Goal: Task Accomplishment & Management: Use online tool/utility

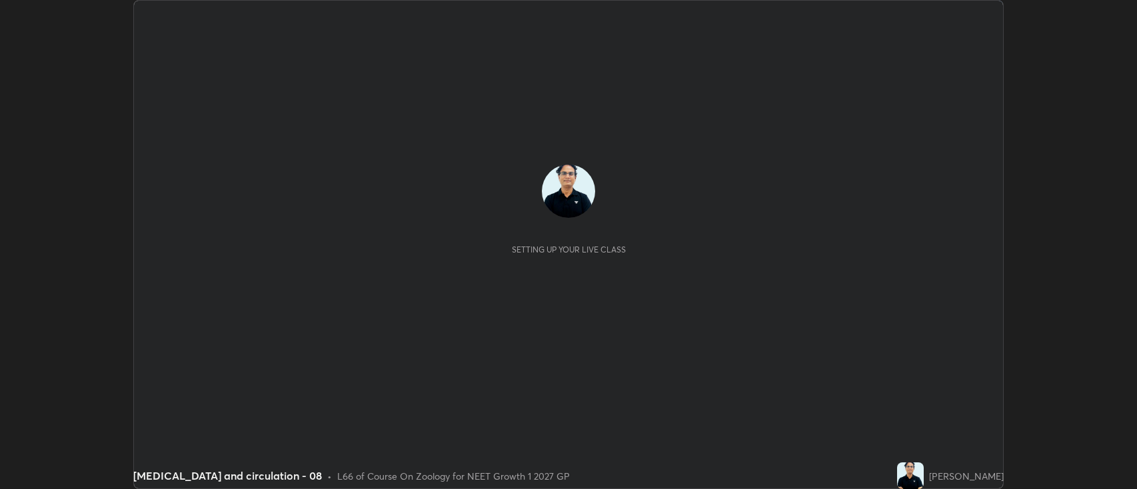
scroll to position [489, 1137]
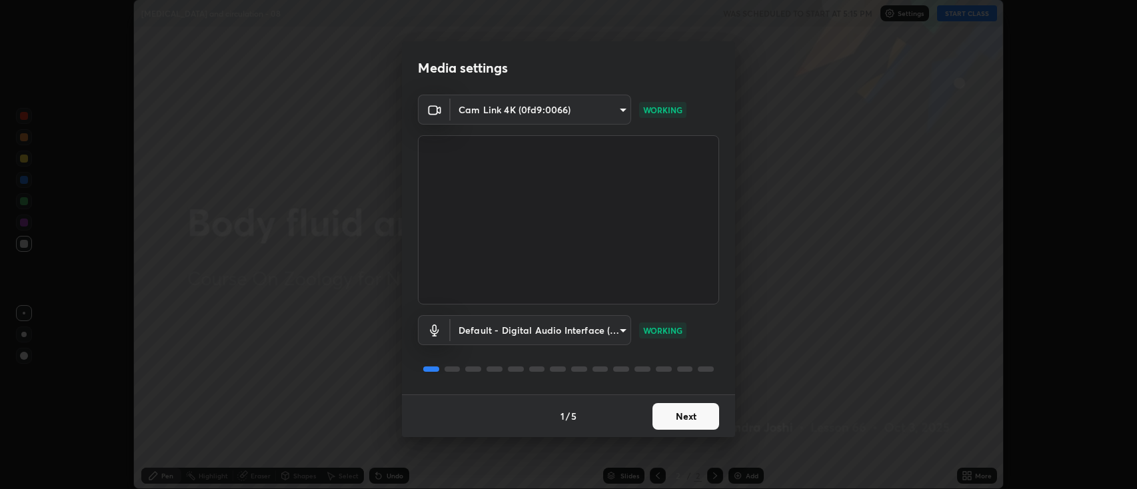
click at [694, 416] on button "Next" at bounding box center [686, 416] width 67 height 27
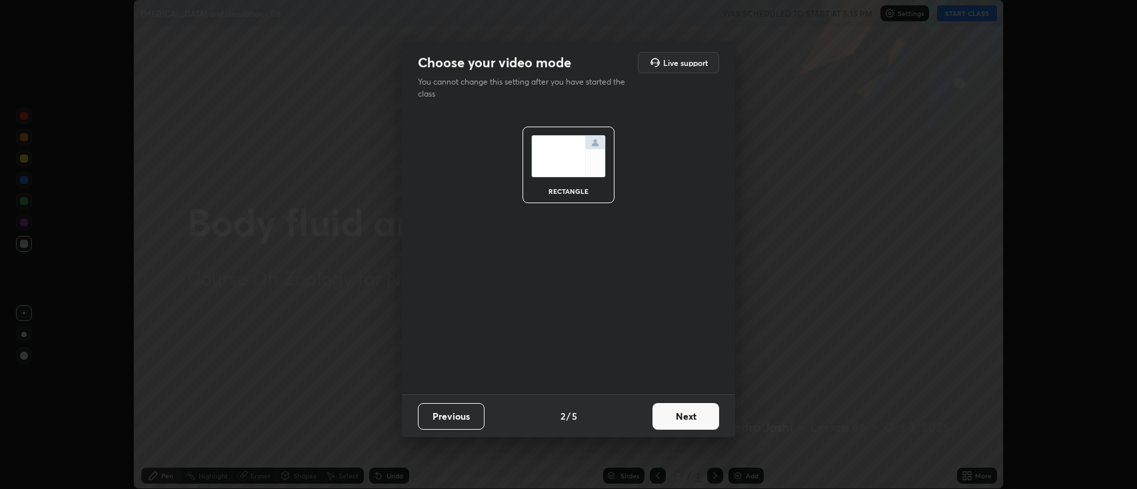
click at [699, 418] on button "Next" at bounding box center [686, 416] width 67 height 27
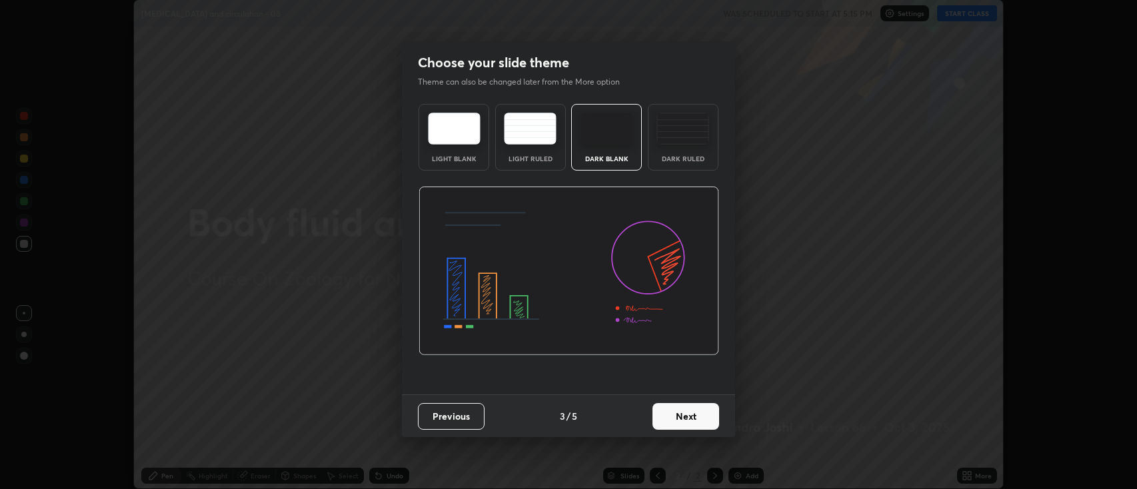
click at [691, 418] on button "Next" at bounding box center [686, 416] width 67 height 27
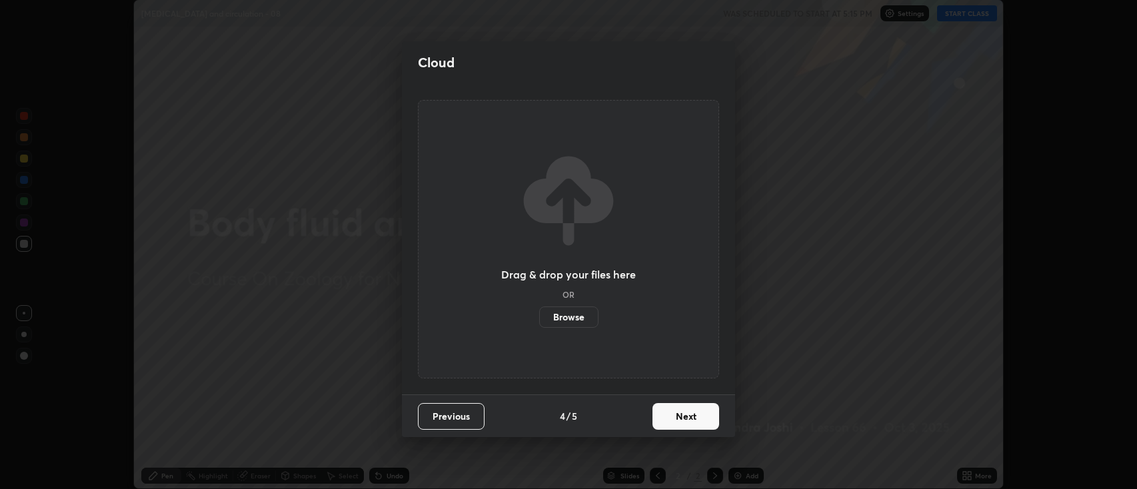
click at [685, 419] on button "Next" at bounding box center [686, 416] width 67 height 27
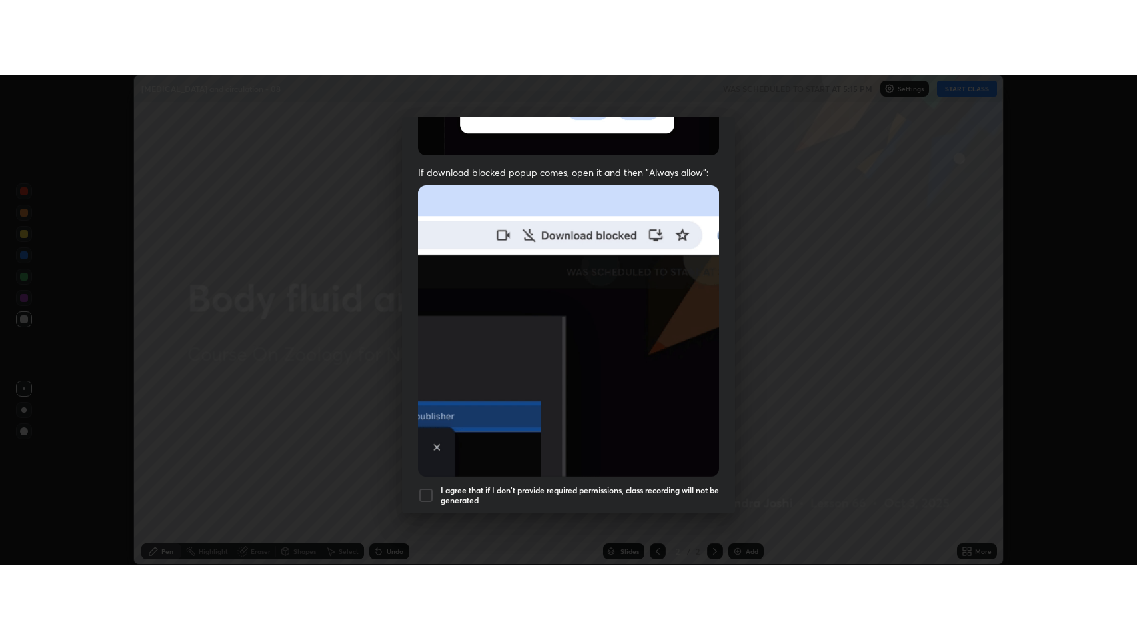
scroll to position [271, 0]
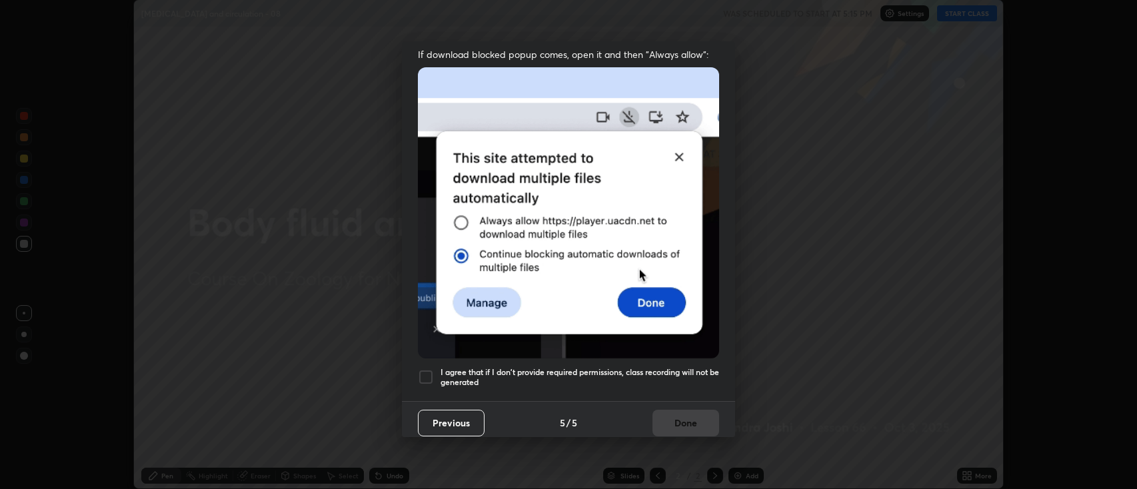
click at [431, 369] on div at bounding box center [426, 377] width 16 height 16
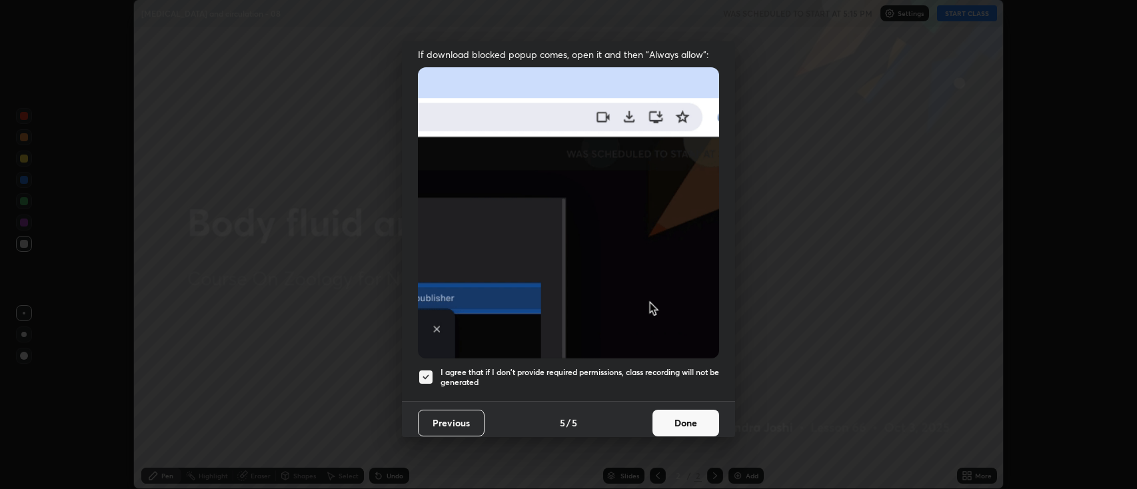
click at [680, 421] on button "Done" at bounding box center [686, 423] width 67 height 27
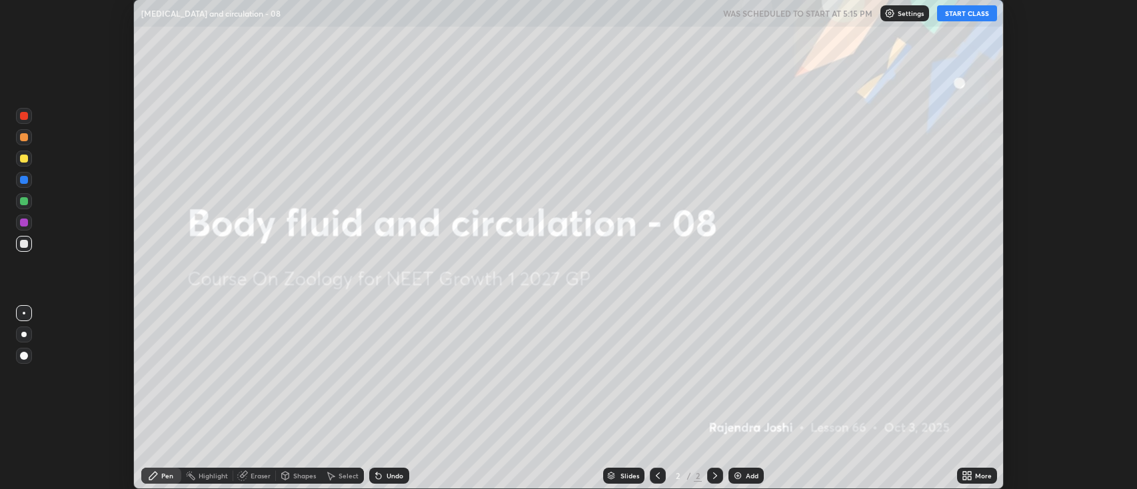
click at [965, 474] on icon at bounding box center [964, 473] width 3 height 3
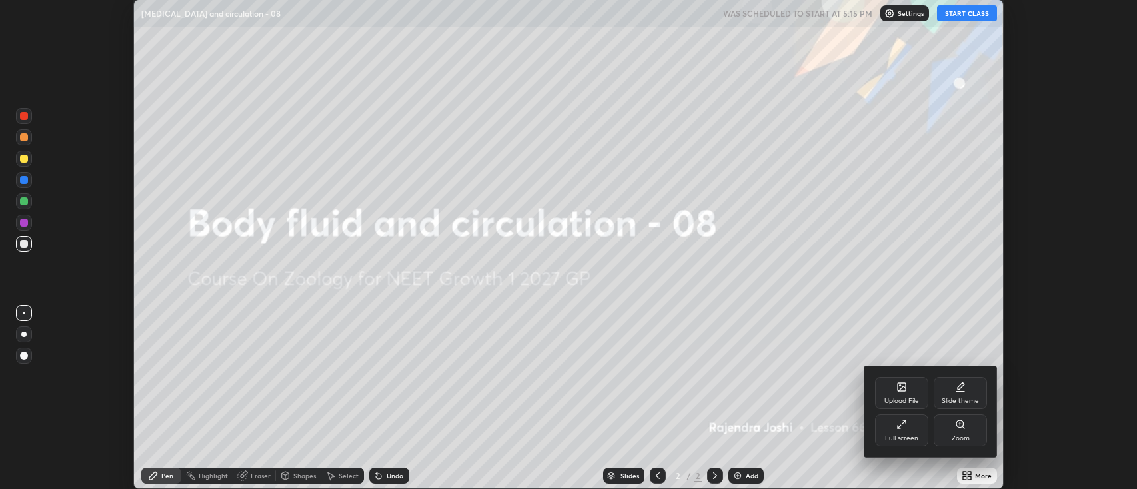
click at [959, 14] on div at bounding box center [568, 244] width 1137 height 489
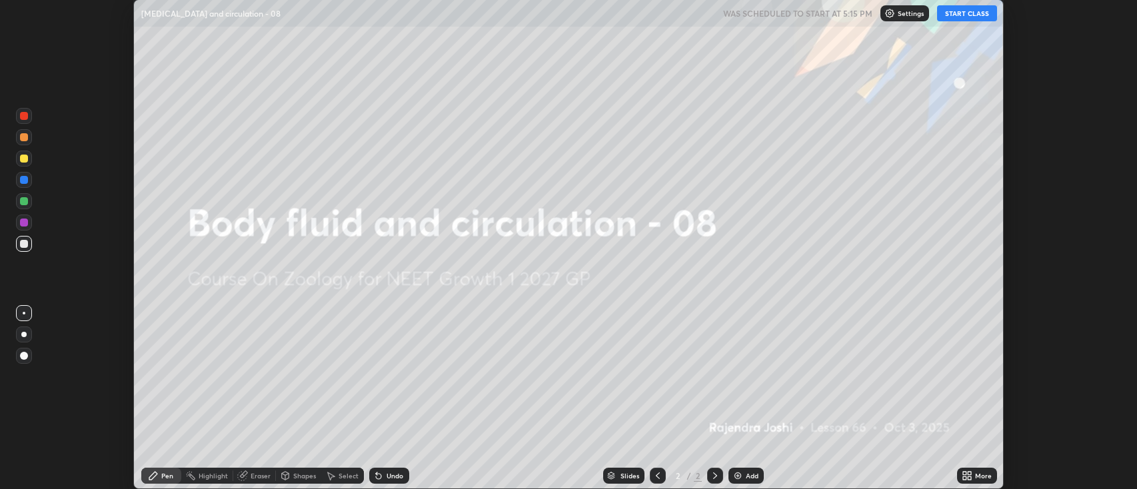
click at [965, 474] on icon at bounding box center [964, 473] width 3 height 3
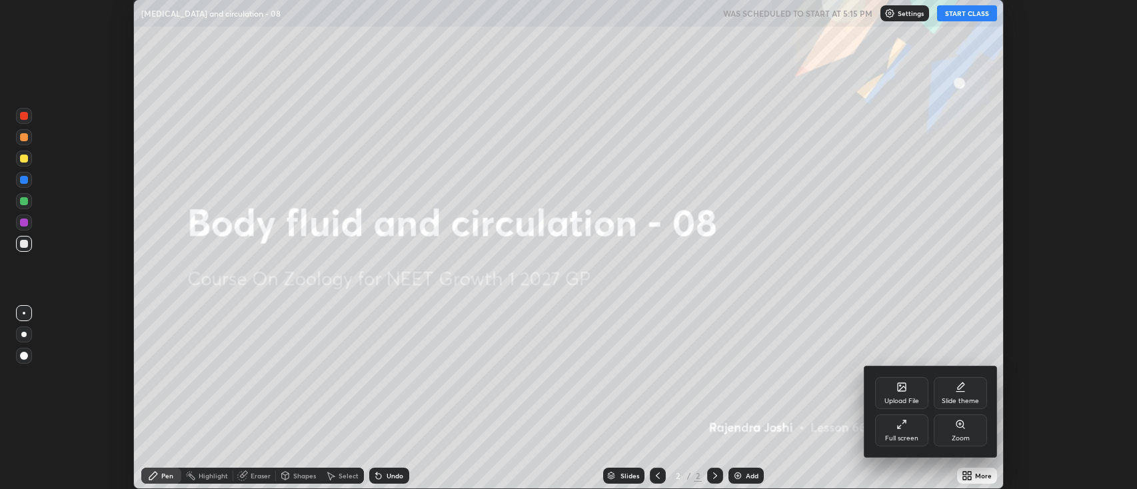
click at [905, 428] on icon at bounding box center [902, 424] width 11 height 11
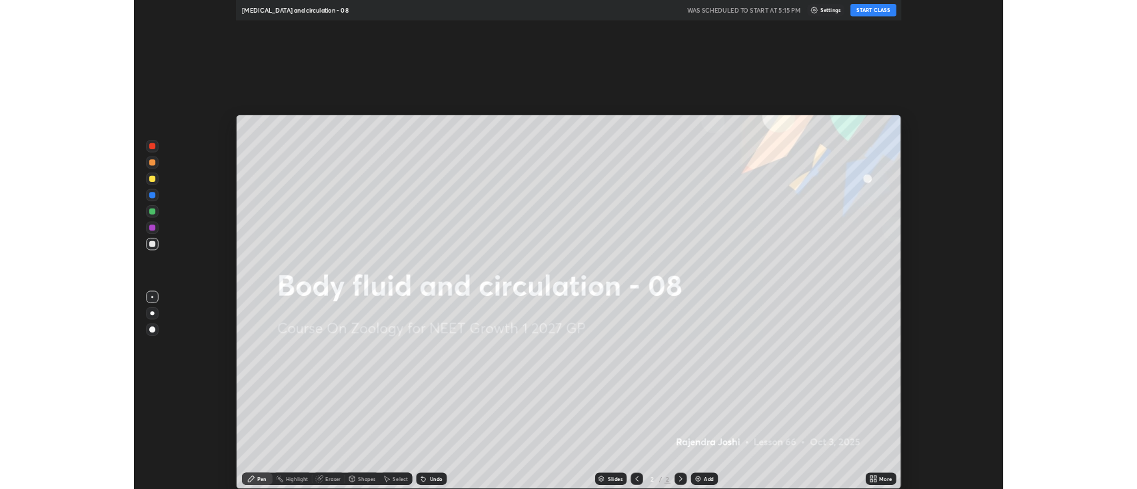
scroll to position [640, 1137]
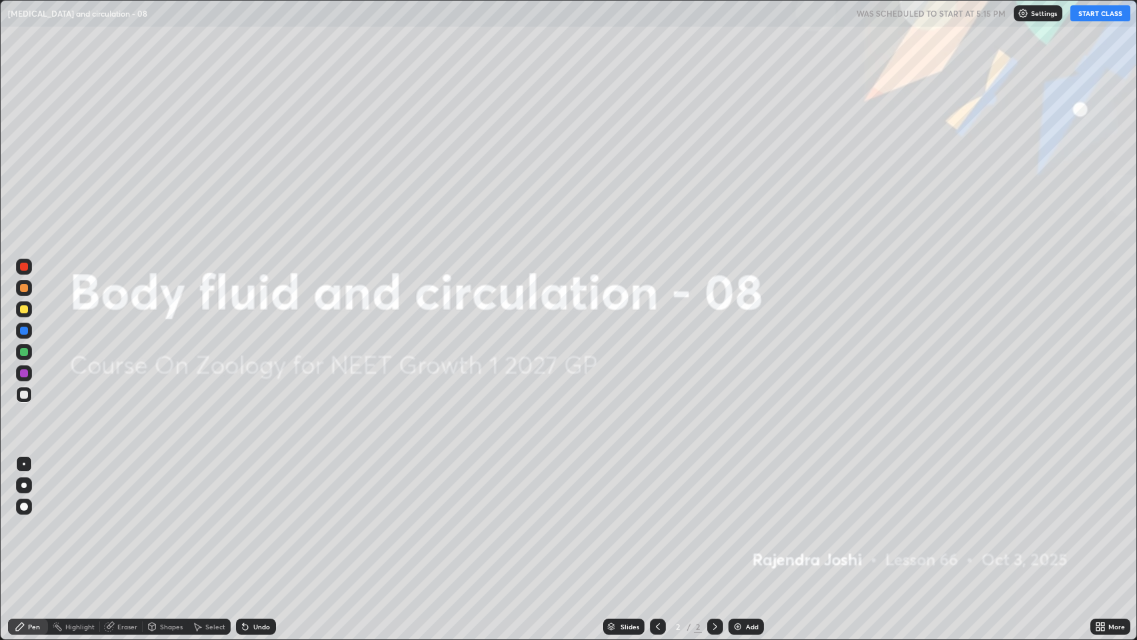
click at [737, 489] on img at bounding box center [738, 626] width 11 height 11
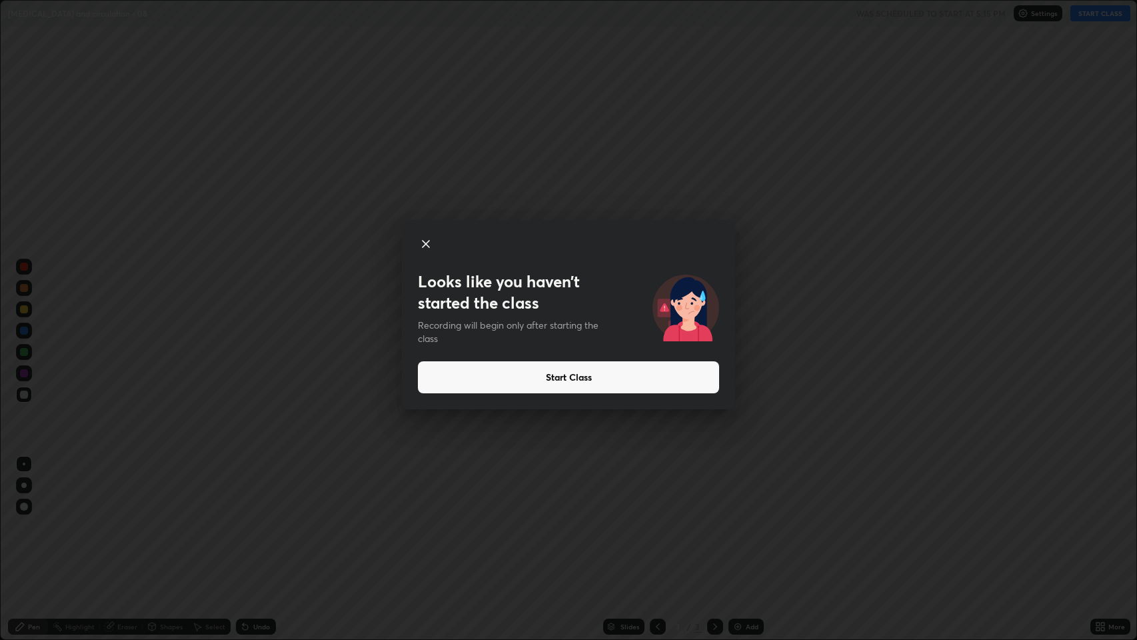
click at [649, 380] on button "Start Class" at bounding box center [568, 377] width 301 height 32
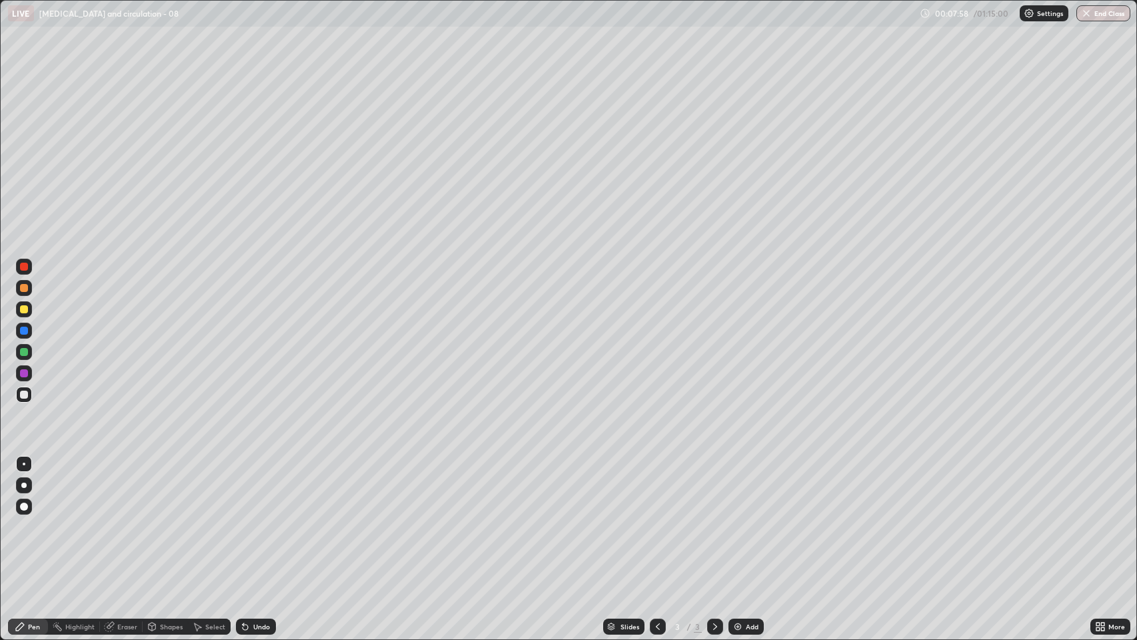
click at [27, 311] on div at bounding box center [24, 309] width 8 height 8
click at [260, 489] on div "Undo" at bounding box center [261, 626] width 17 height 7
click at [258, 489] on div "Undo" at bounding box center [256, 627] width 40 height 16
click at [253, 489] on div "Undo" at bounding box center [256, 627] width 40 height 16
click at [246, 489] on div "Undo" at bounding box center [256, 627] width 40 height 16
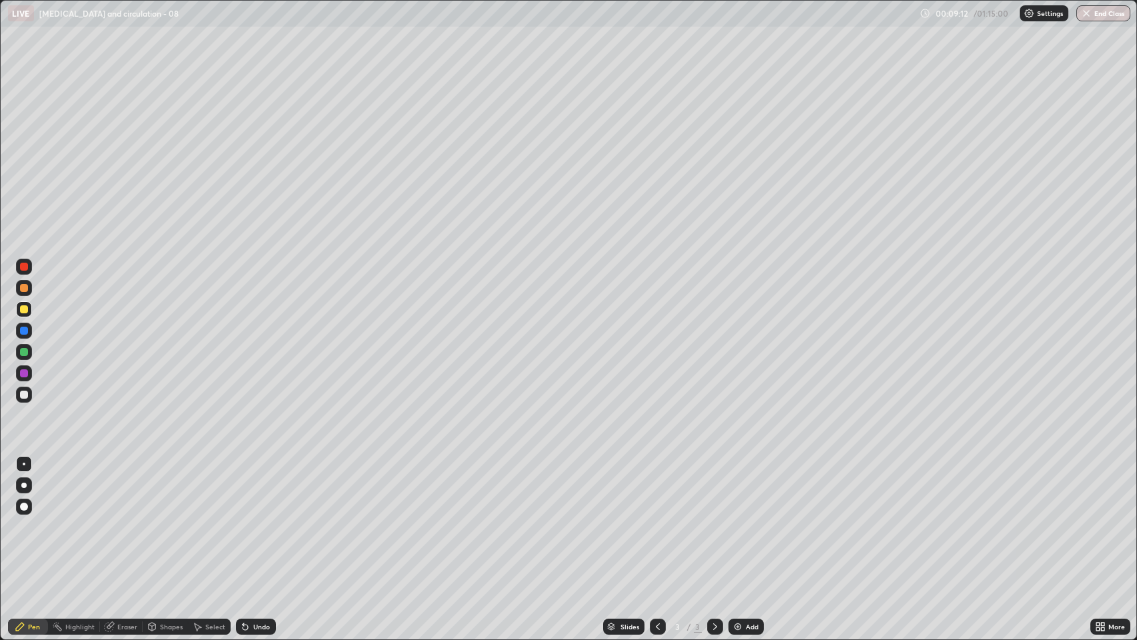
click at [21, 350] on div at bounding box center [24, 352] width 8 height 8
click at [24, 263] on div at bounding box center [24, 267] width 8 height 8
click at [751, 489] on div "Add" at bounding box center [752, 626] width 13 height 7
click at [24, 395] on div at bounding box center [24, 395] width 8 height 8
click at [121, 489] on div "Eraser" at bounding box center [127, 626] width 20 height 7
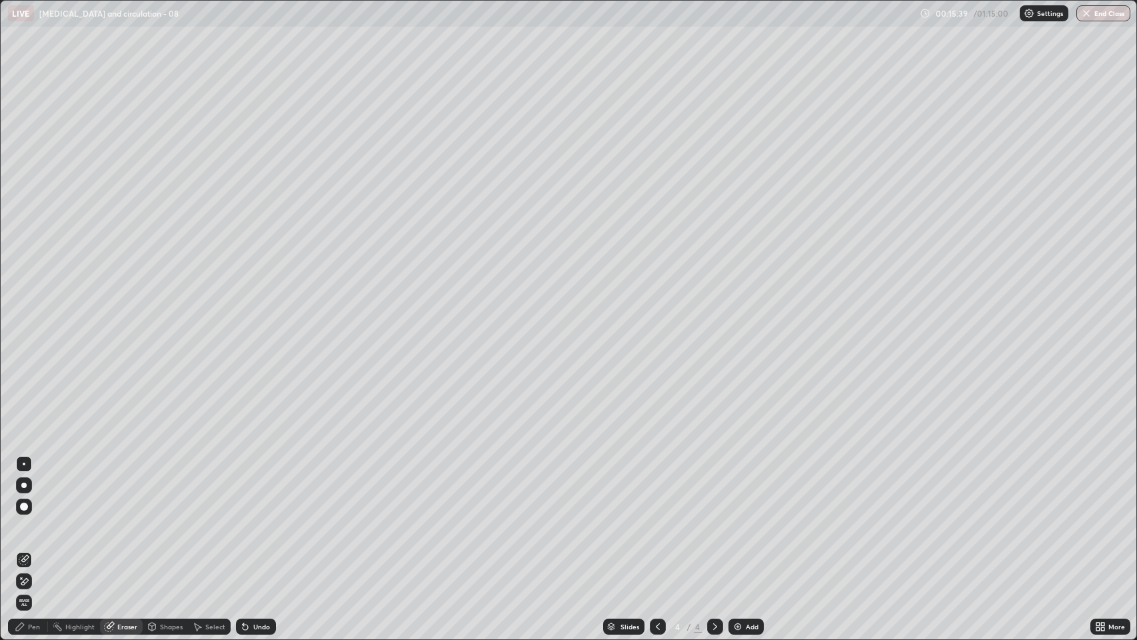
click at [39, 489] on div "Pen" at bounding box center [28, 627] width 40 height 16
click at [24, 267] on div at bounding box center [24, 267] width 8 height 8
click at [27, 391] on div at bounding box center [24, 395] width 16 height 16
click at [470, 489] on div "Slides 4 / 4 Add" at bounding box center [683, 626] width 815 height 27
click at [484, 489] on div "Slides 4 / 4 Add" at bounding box center [683, 626] width 815 height 27
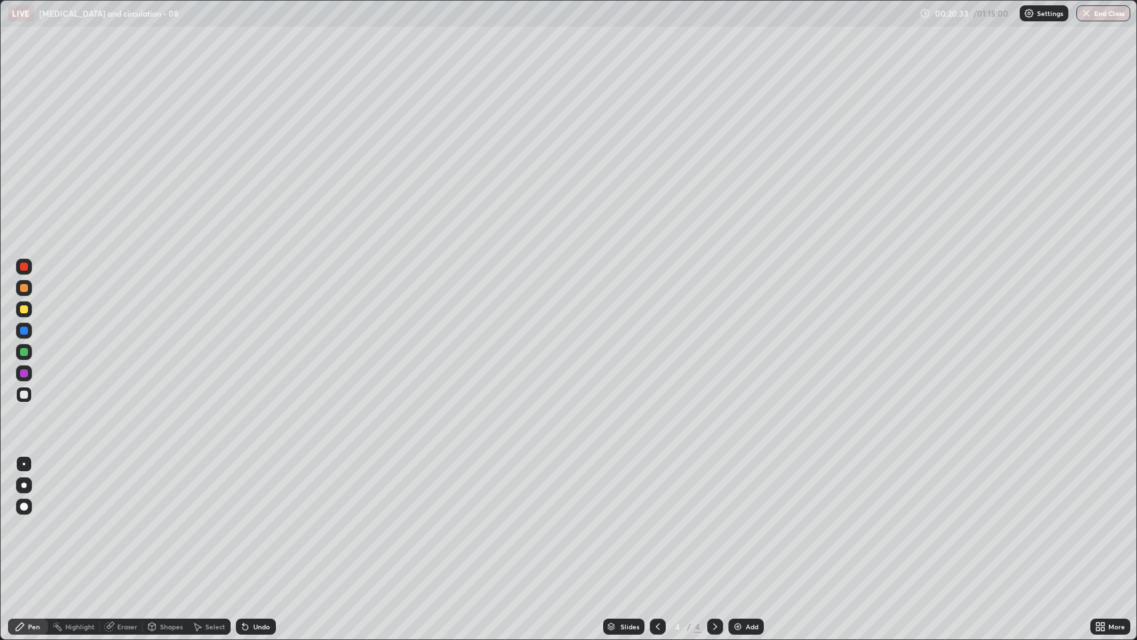
click at [752, 489] on div "Add" at bounding box center [752, 626] width 13 height 7
click at [24, 371] on div at bounding box center [24, 373] width 8 height 8
click at [24, 485] on div at bounding box center [23, 485] width 5 height 5
click at [27, 396] on div at bounding box center [24, 395] width 8 height 8
click at [259, 489] on div "Undo" at bounding box center [261, 626] width 17 height 7
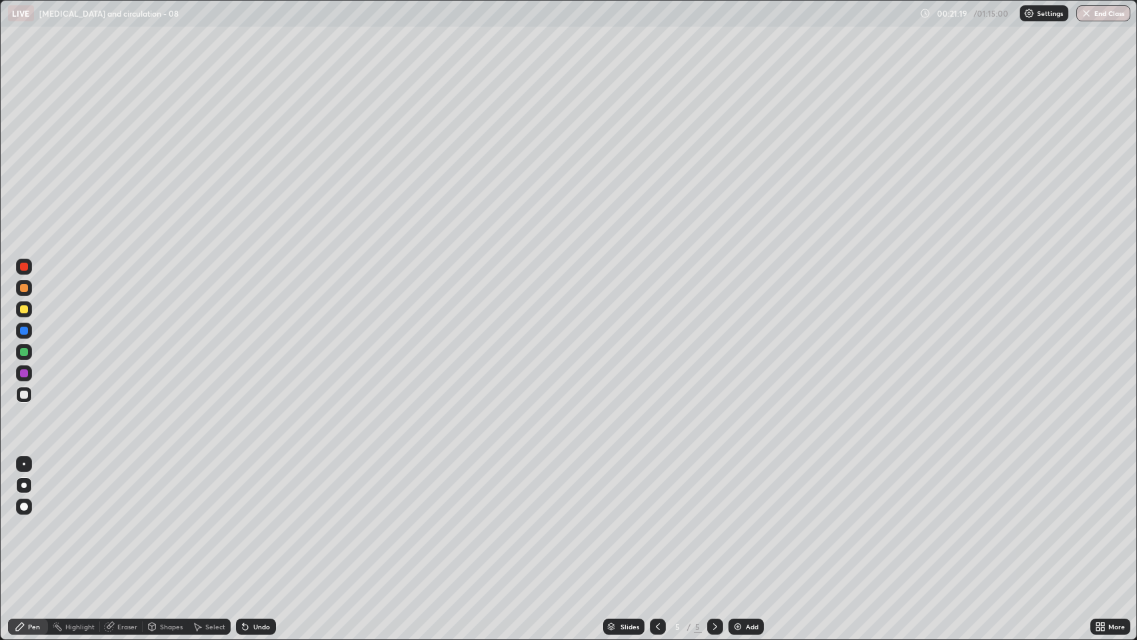
click at [259, 489] on div "Undo" at bounding box center [261, 626] width 17 height 7
click at [261, 489] on div "Undo" at bounding box center [261, 626] width 17 height 7
click at [24, 373] on div at bounding box center [24, 373] width 8 height 8
click at [259, 489] on div "Undo" at bounding box center [261, 626] width 17 height 7
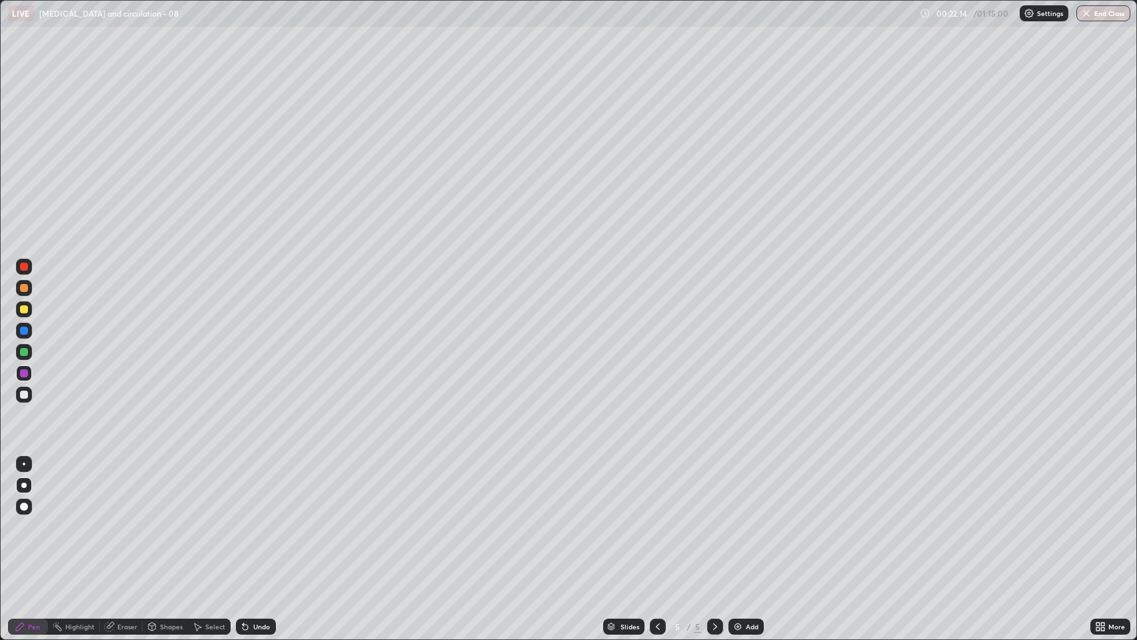
click at [254, 489] on div "Undo" at bounding box center [256, 627] width 40 height 16
click at [253, 489] on div "Undo" at bounding box center [261, 626] width 17 height 7
click at [23, 349] on div at bounding box center [24, 352] width 8 height 8
click at [25, 332] on div at bounding box center [24, 331] width 8 height 8
click at [28, 392] on div at bounding box center [24, 395] width 16 height 16
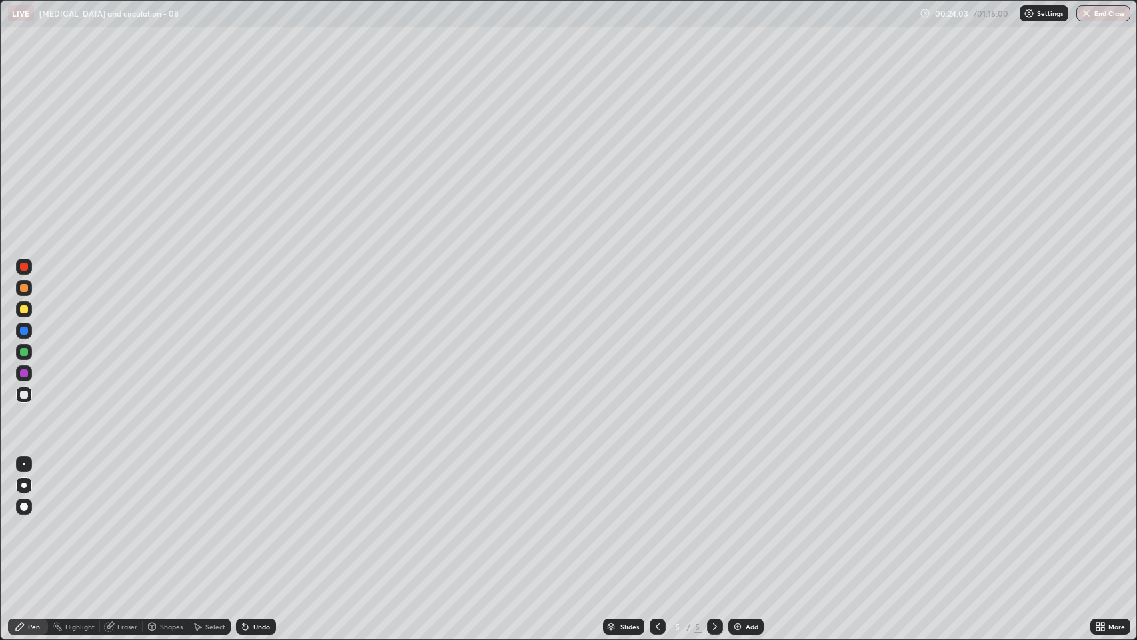
click at [23, 349] on div at bounding box center [24, 352] width 8 height 8
click at [21, 353] on div at bounding box center [24, 352] width 8 height 8
click at [24, 464] on div at bounding box center [24, 464] width 3 height 3
click at [23, 289] on div at bounding box center [24, 288] width 8 height 8
click at [742, 489] on div "Add" at bounding box center [746, 627] width 35 height 16
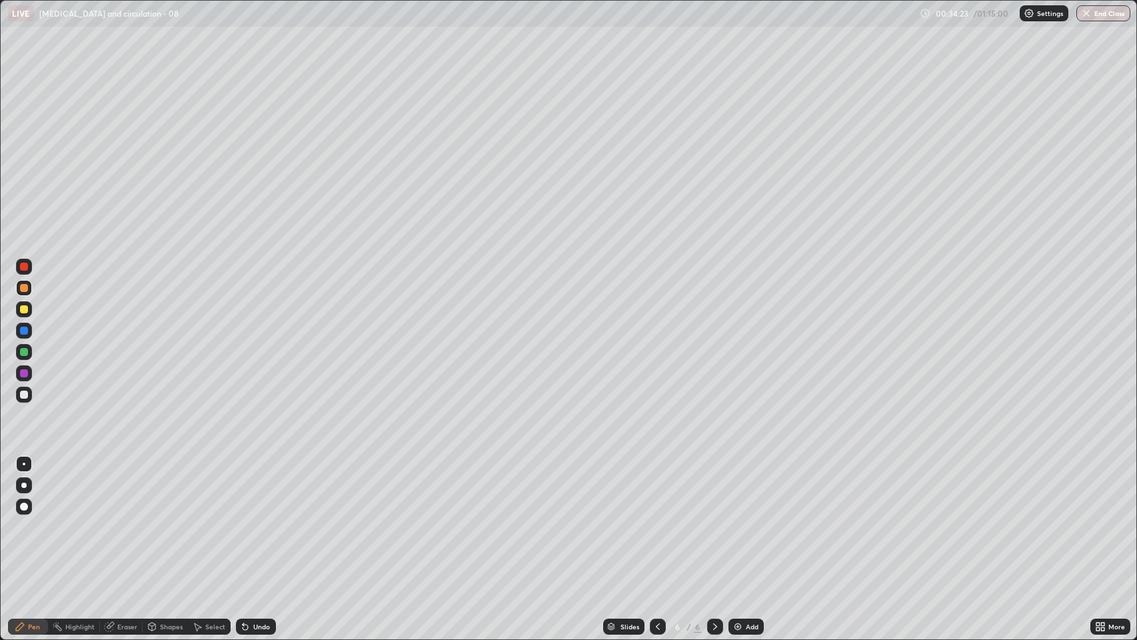
click at [734, 489] on img at bounding box center [738, 626] width 11 height 11
click at [656, 489] on icon at bounding box center [658, 626] width 4 height 7
click at [714, 489] on icon at bounding box center [715, 626] width 11 height 11
click at [657, 489] on icon at bounding box center [658, 626] width 4 height 7
click at [25, 269] on div at bounding box center [24, 267] width 8 height 8
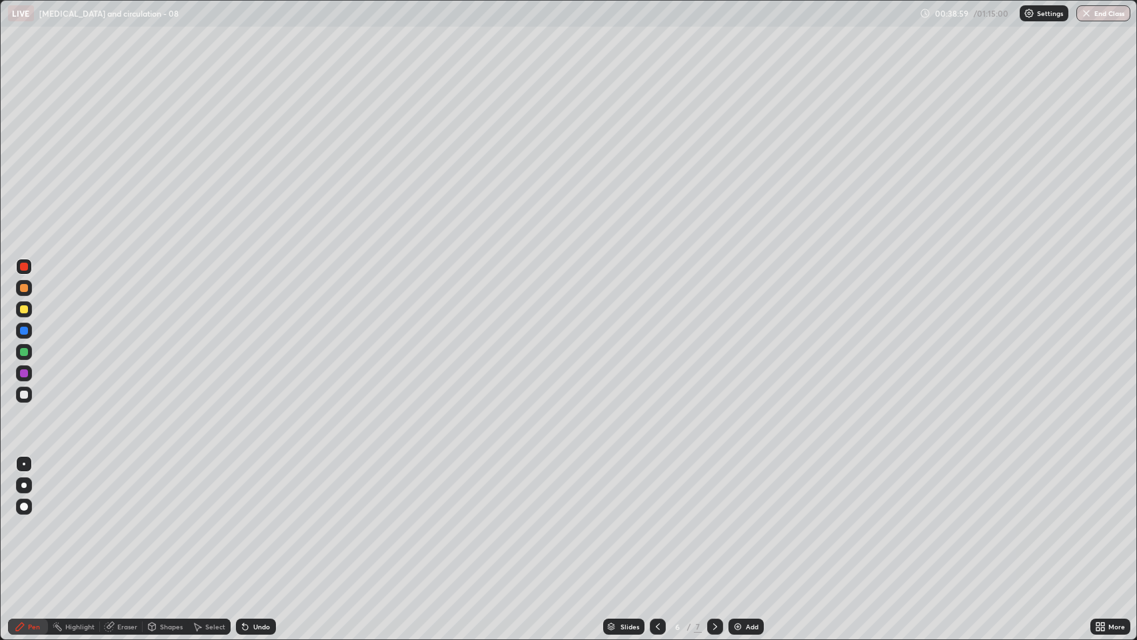
click at [21, 353] on div at bounding box center [24, 352] width 8 height 8
click at [24, 288] on div at bounding box center [24, 288] width 8 height 8
click at [24, 395] on div at bounding box center [24, 395] width 8 height 8
click at [23, 309] on div at bounding box center [24, 309] width 8 height 8
click at [23, 331] on div at bounding box center [24, 331] width 8 height 8
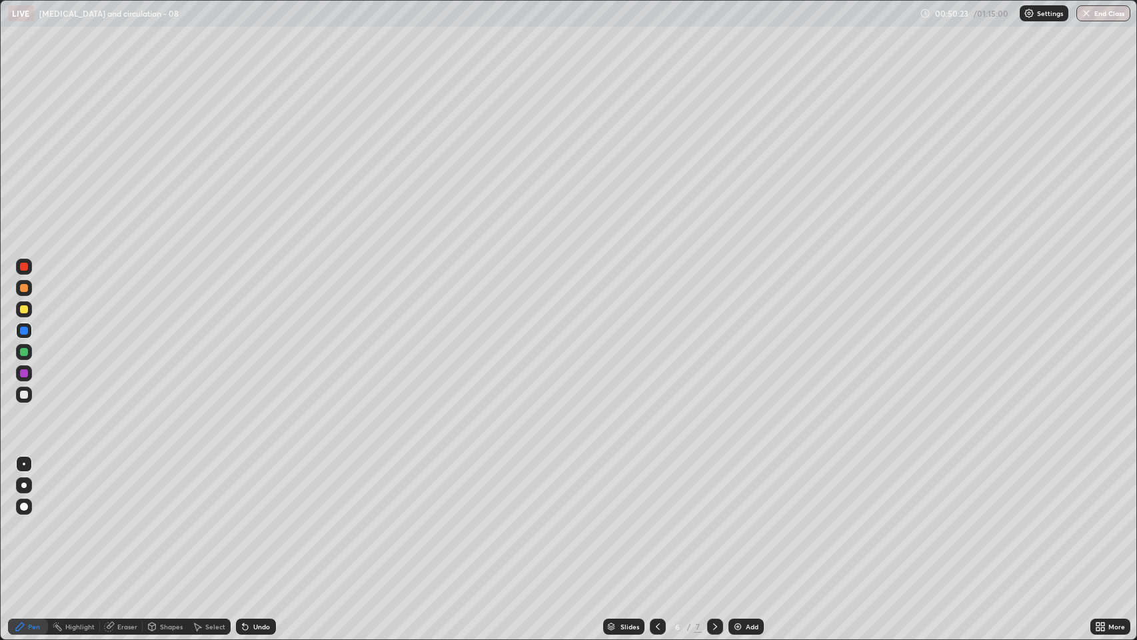
click at [751, 489] on div "Add" at bounding box center [752, 626] width 13 height 7
click at [25, 395] on div at bounding box center [24, 395] width 8 height 8
click at [24, 392] on div at bounding box center [24, 395] width 8 height 8
click at [26, 289] on div at bounding box center [24, 288] width 8 height 8
click at [259, 489] on div "Undo" at bounding box center [261, 626] width 17 height 7
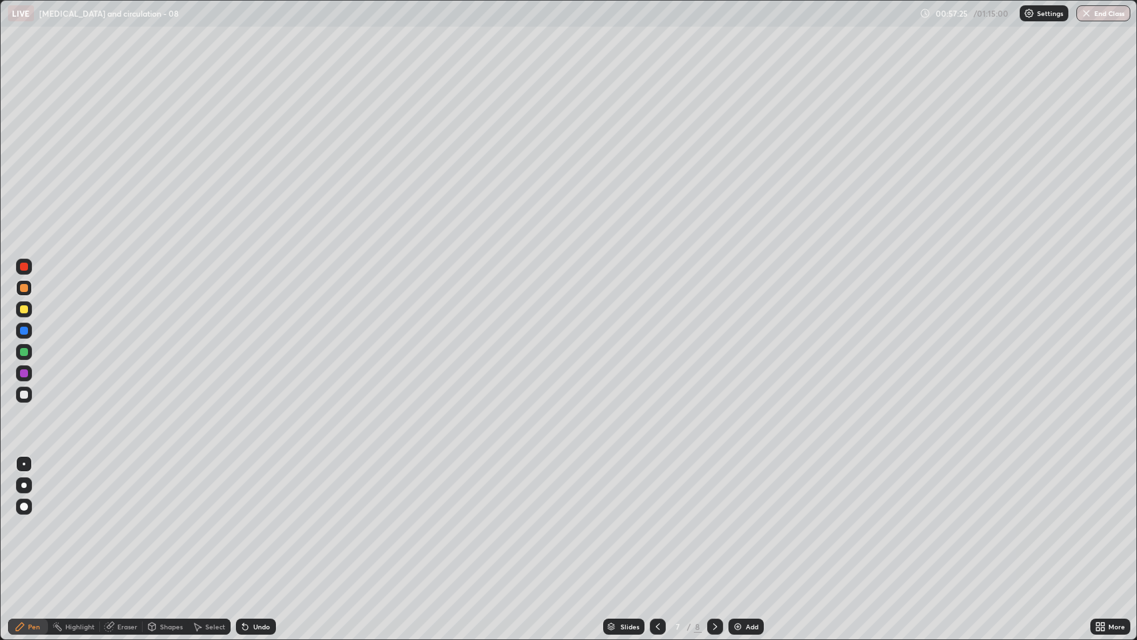
click at [25, 397] on div at bounding box center [24, 395] width 8 height 8
click at [749, 489] on div "Add" at bounding box center [752, 626] width 13 height 7
click at [25, 310] on div at bounding box center [24, 309] width 8 height 8
click at [24, 267] on div at bounding box center [24, 267] width 8 height 8
click at [655, 489] on icon at bounding box center [658, 626] width 11 height 11
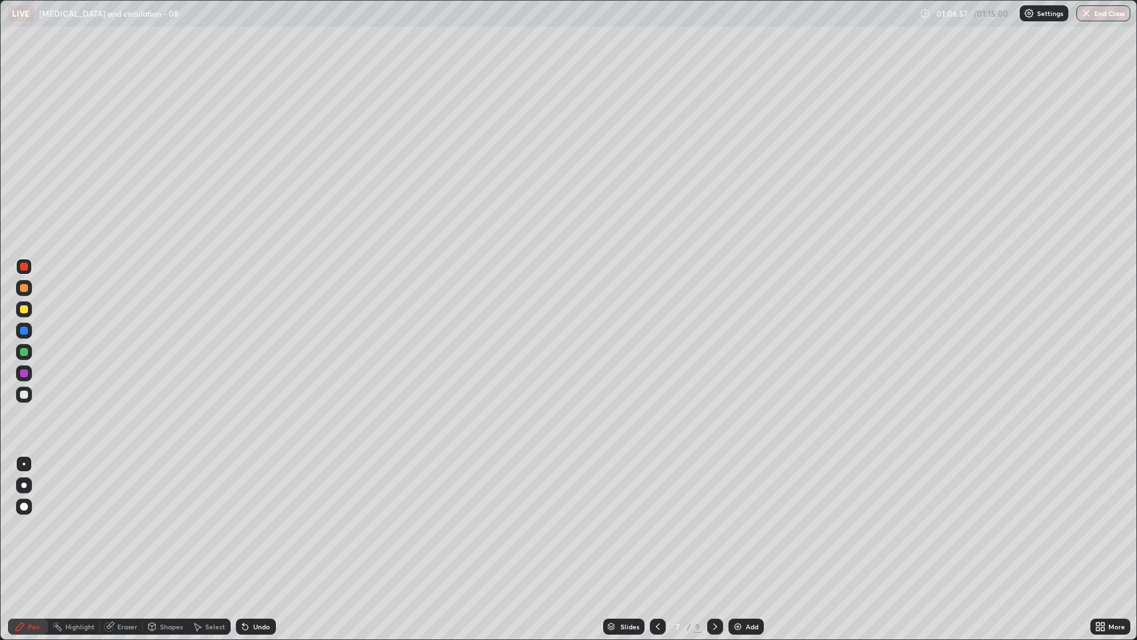
click at [24, 485] on div at bounding box center [23, 485] width 5 height 5
click at [23, 395] on div at bounding box center [24, 395] width 8 height 8
click at [21, 289] on div at bounding box center [24, 288] width 8 height 8
click at [22, 375] on div at bounding box center [24, 373] width 8 height 8
click at [21, 395] on div at bounding box center [24, 395] width 8 height 8
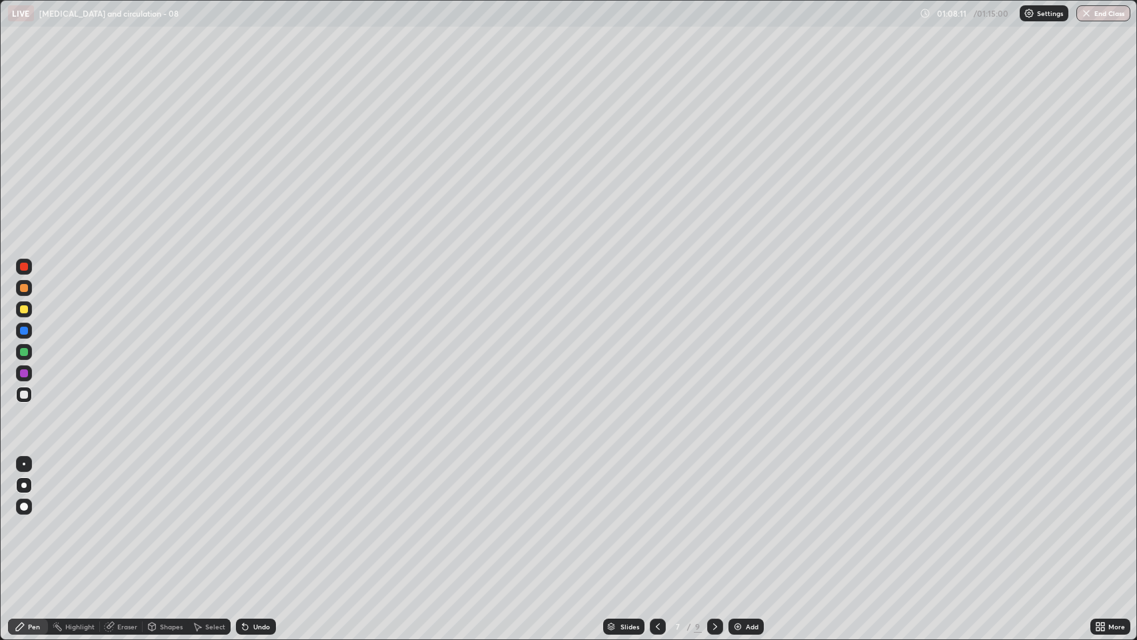
click at [21, 305] on div at bounding box center [24, 309] width 8 height 8
click at [259, 489] on div "Undo" at bounding box center [261, 626] width 17 height 7
click at [260, 489] on div "Undo" at bounding box center [261, 626] width 17 height 7
click at [262, 489] on div "Undo" at bounding box center [261, 626] width 17 height 7
click at [259, 489] on div "Undo" at bounding box center [261, 626] width 17 height 7
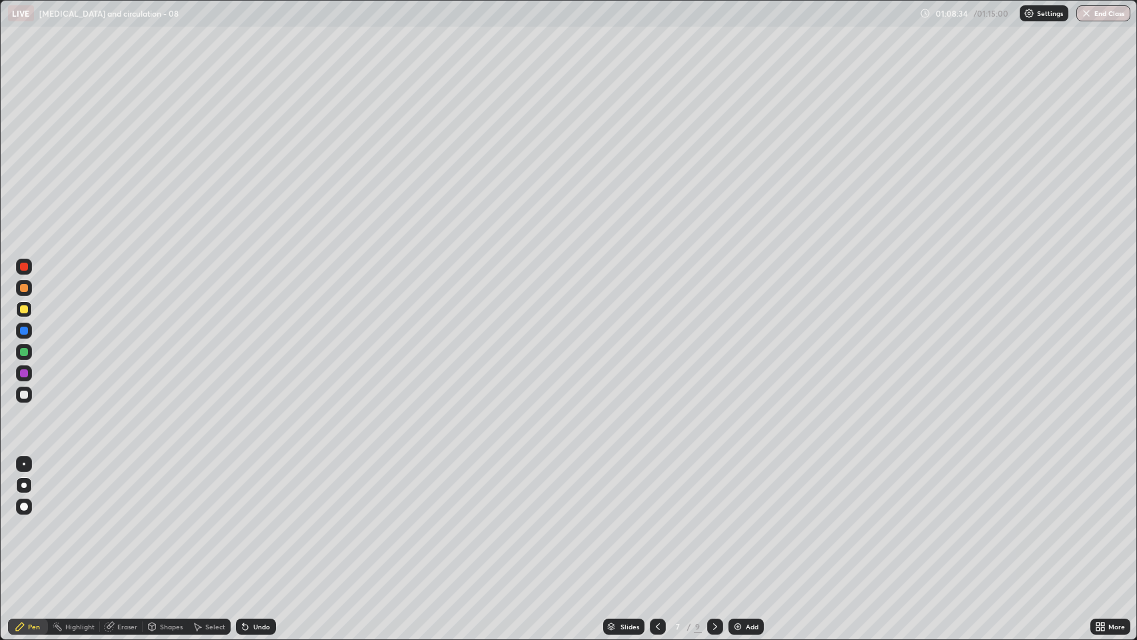
click at [260, 489] on div "Undo" at bounding box center [261, 626] width 17 height 7
click at [263, 489] on div "Undo" at bounding box center [256, 627] width 40 height 16
click at [23, 392] on div at bounding box center [24, 395] width 8 height 8
click at [24, 464] on div at bounding box center [24, 464] width 3 height 3
click at [26, 267] on div at bounding box center [24, 267] width 8 height 8
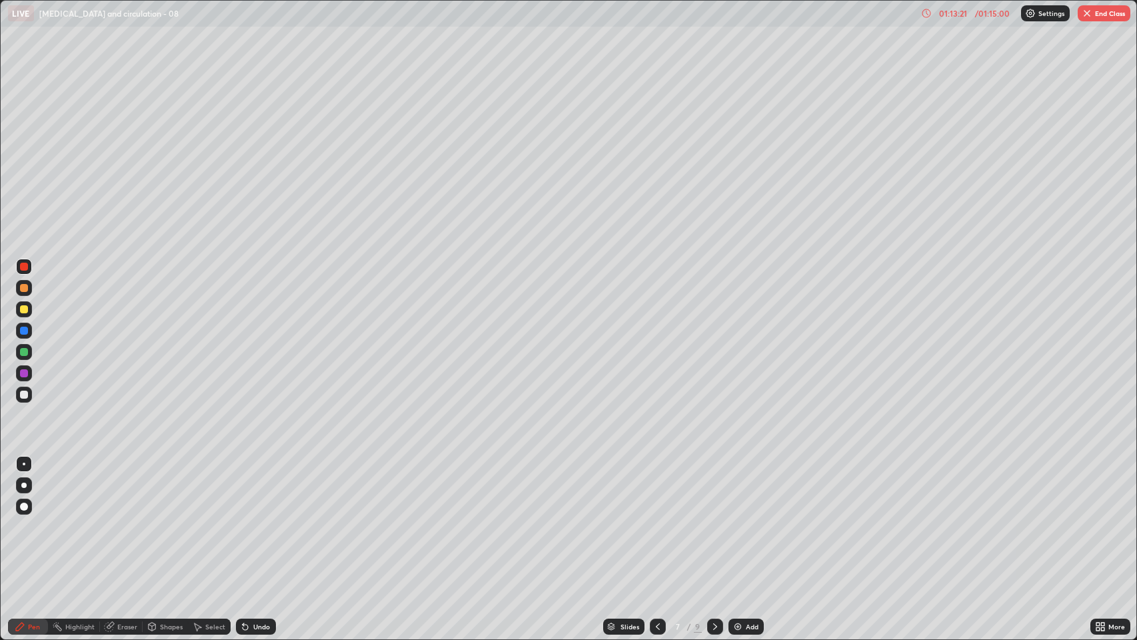
click at [1103, 17] on button "End Class" at bounding box center [1104, 13] width 53 height 16
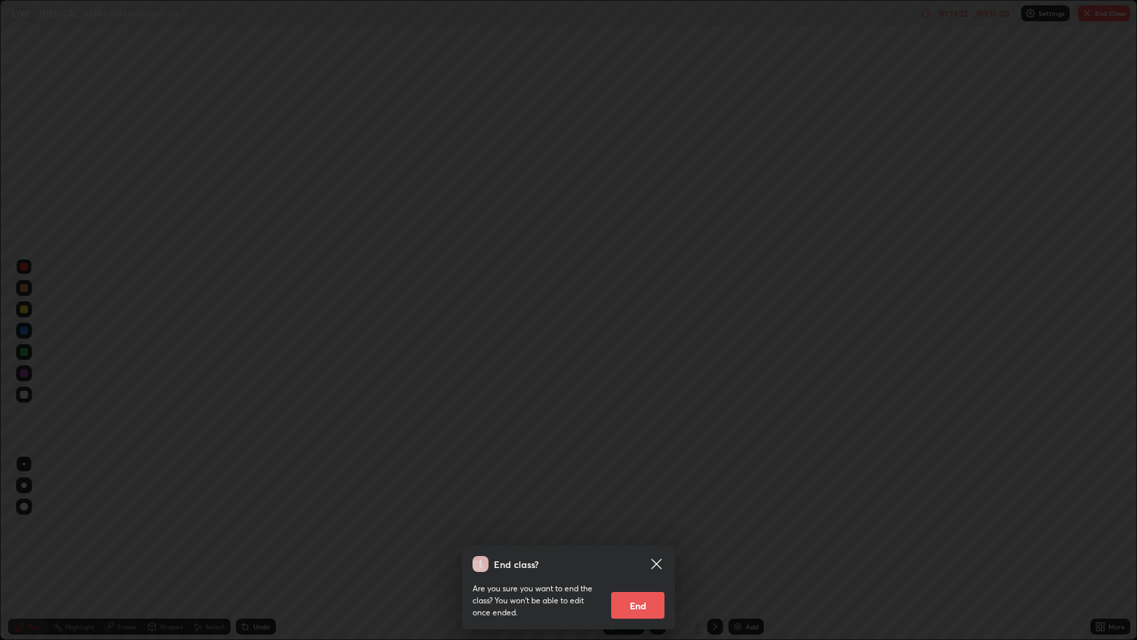
click at [652, 489] on button "End" at bounding box center [637, 605] width 53 height 27
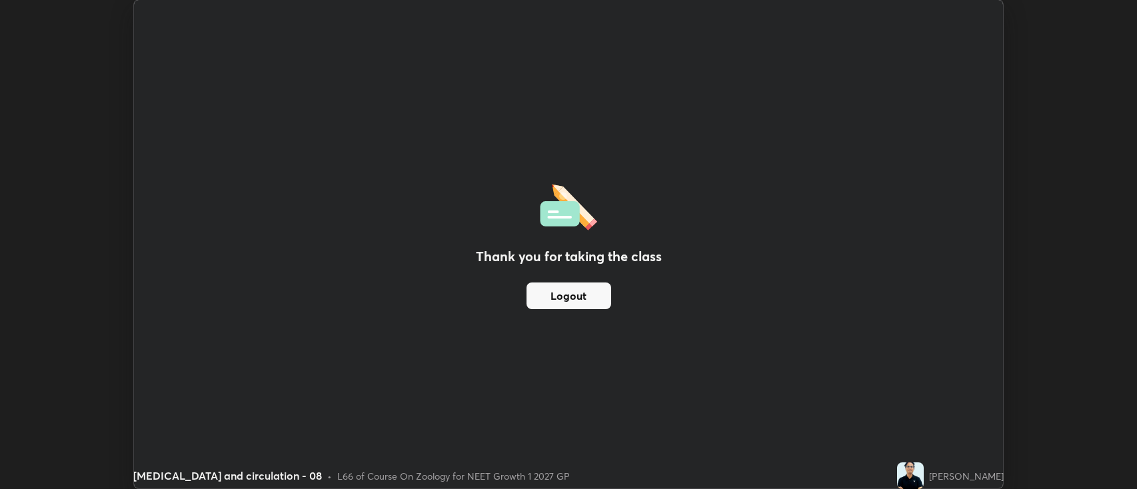
scroll to position [66184, 65536]
